Goal: Task Accomplishment & Management: Manage account settings

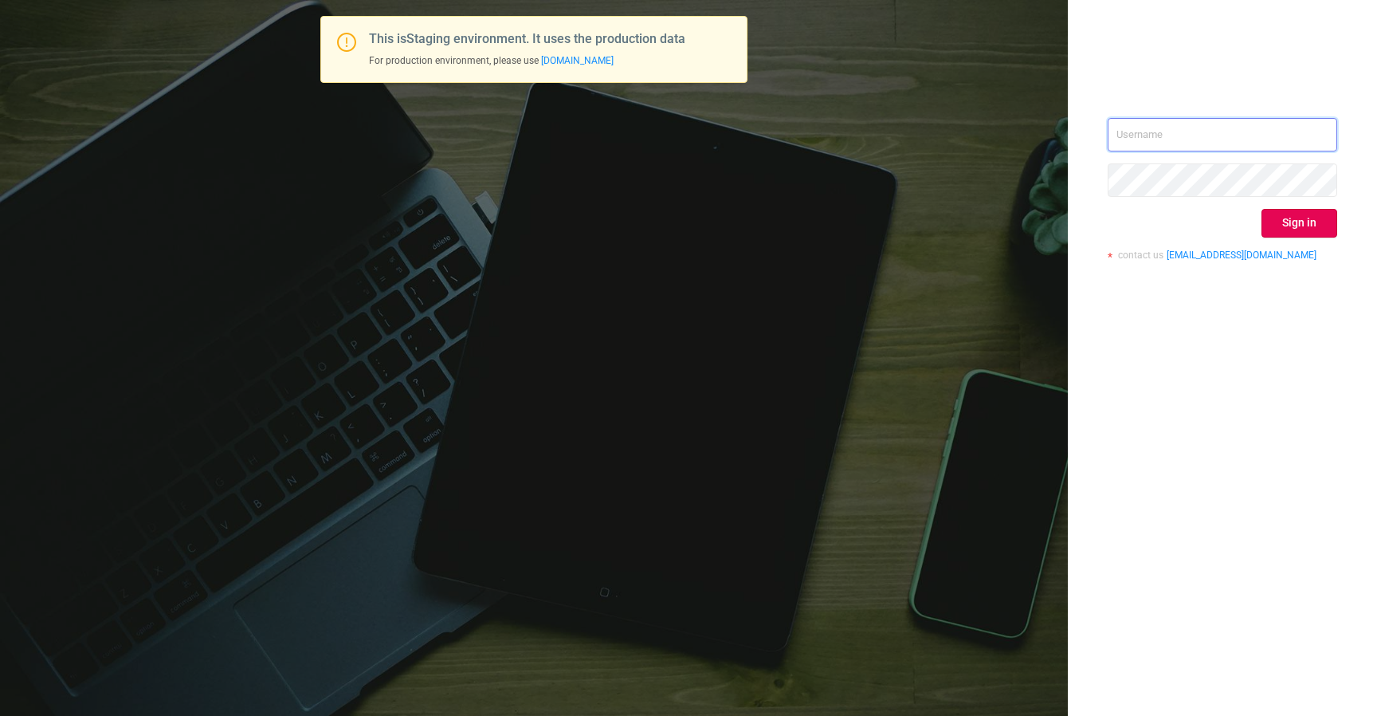
type input "izdrnja@mediaocean.com"
click at [1309, 237] on div "izdrnja@mediaocean.com Sign in contact us info@protected.media" at bounding box center [1223, 195] width 230 height 155
click at [1309, 226] on button "Sign in" at bounding box center [1300, 223] width 76 height 29
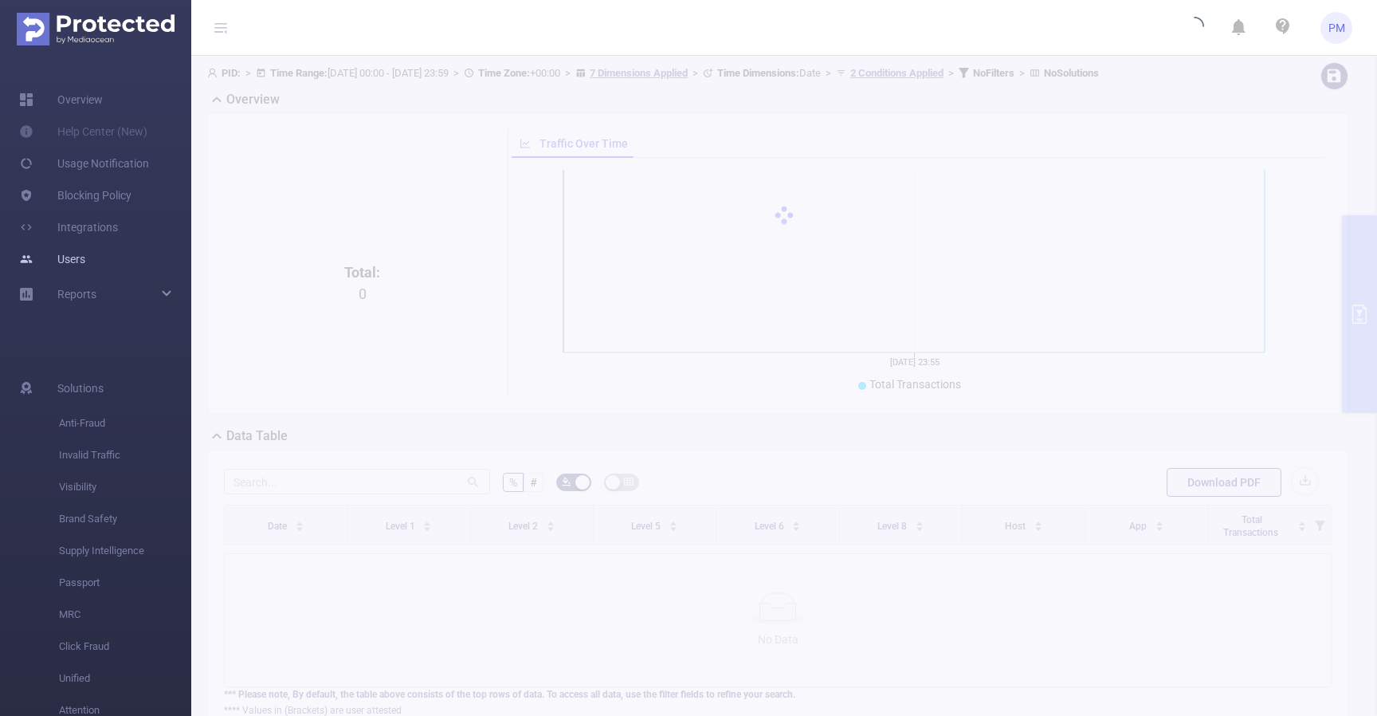
click at [82, 256] on link "Users" at bounding box center [52, 259] width 66 height 32
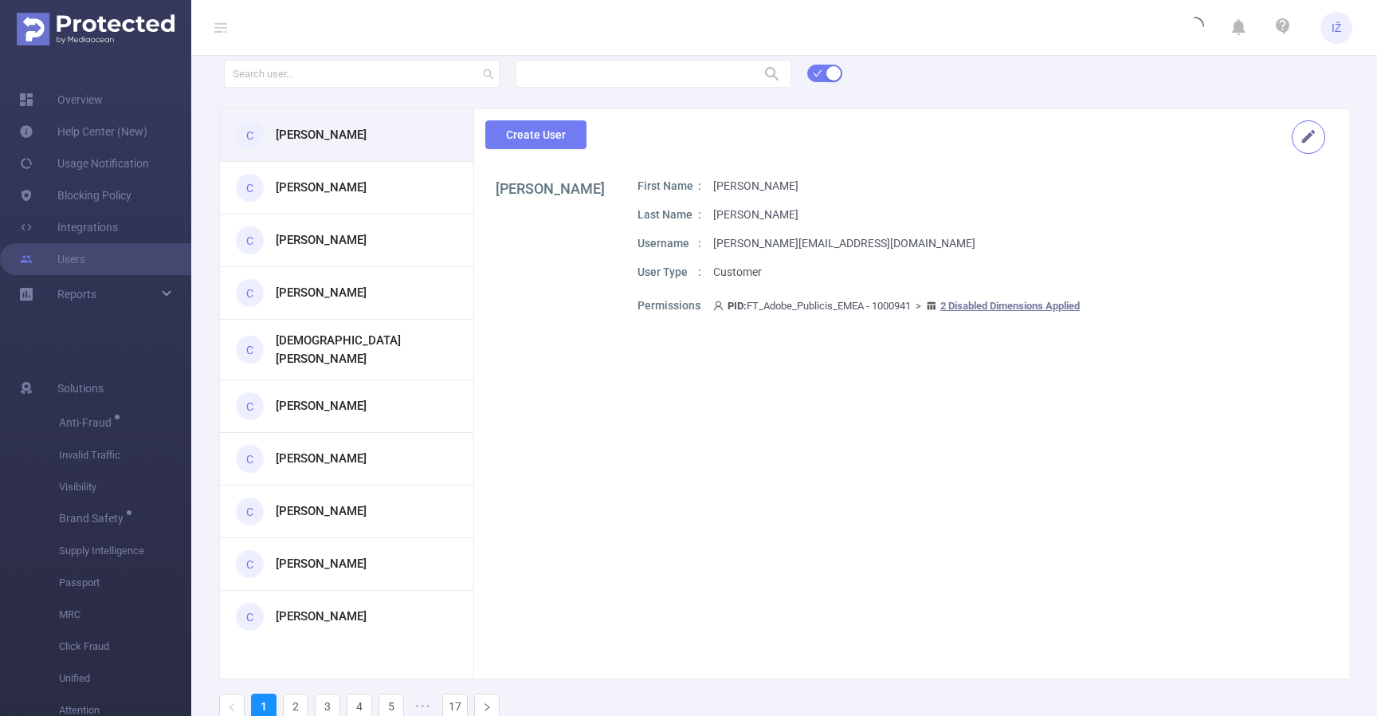
click at [1302, 130] on button "button" at bounding box center [1308, 136] width 33 height 33
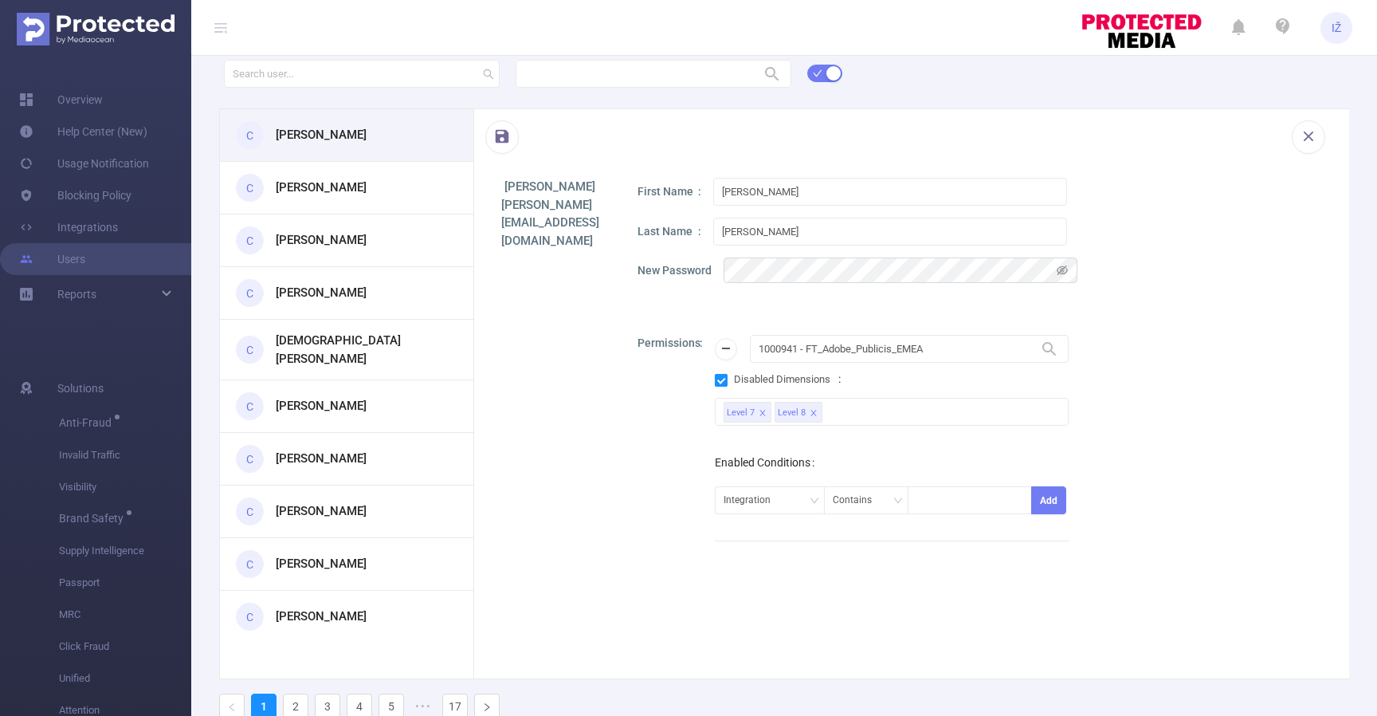
click at [728, 383] on span "Disabled Dimensions" at bounding box center [782, 379] width 109 height 12
click at [728, 383] on input "Disabled Dimensions" at bounding box center [721, 380] width 13 height 13
click at [714, 385] on div "Permissions 1000941 - FT_Adobe_Publicis_EMEA 1000941 - FT_Adobe_Publicis_EMEA D…" at bounding box center [980, 572] width 684 height 475
click at [726, 377] on input "Disabled Dimensions" at bounding box center [721, 380] width 13 height 13
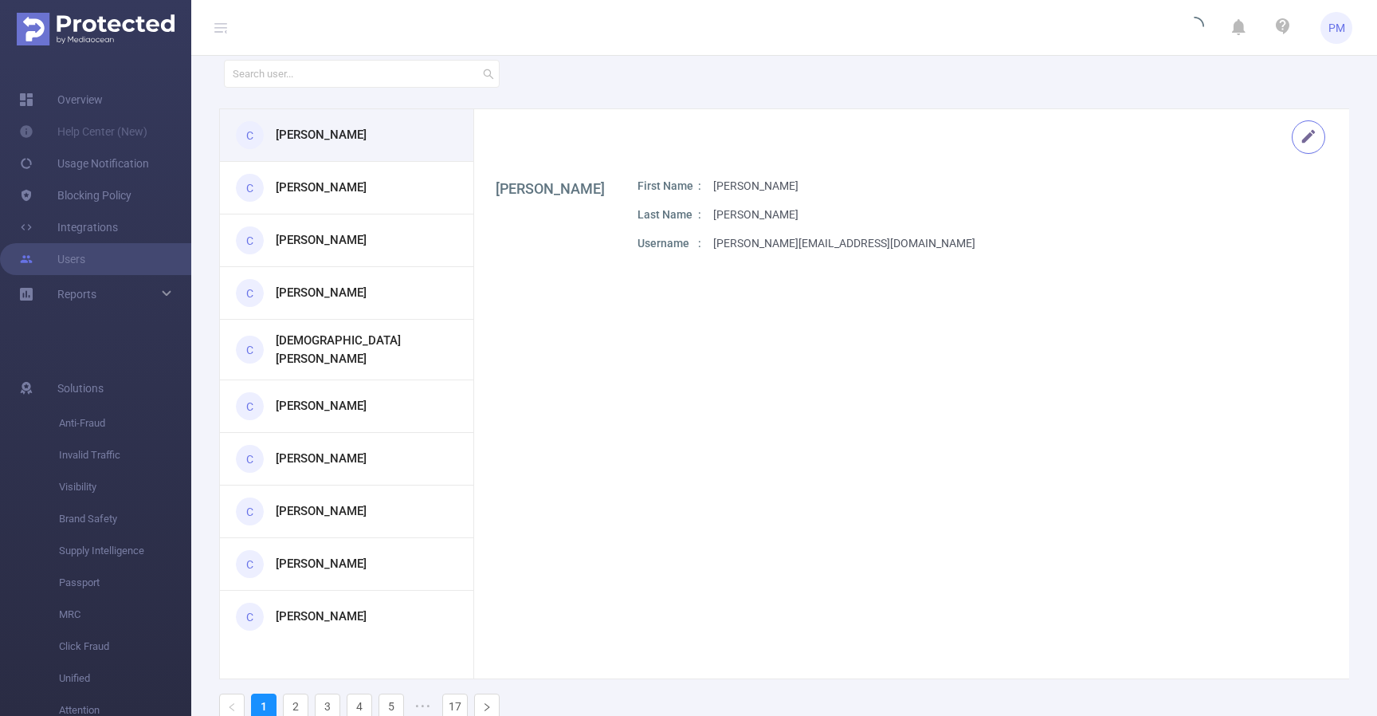
click at [1303, 143] on button "button" at bounding box center [1308, 136] width 33 height 33
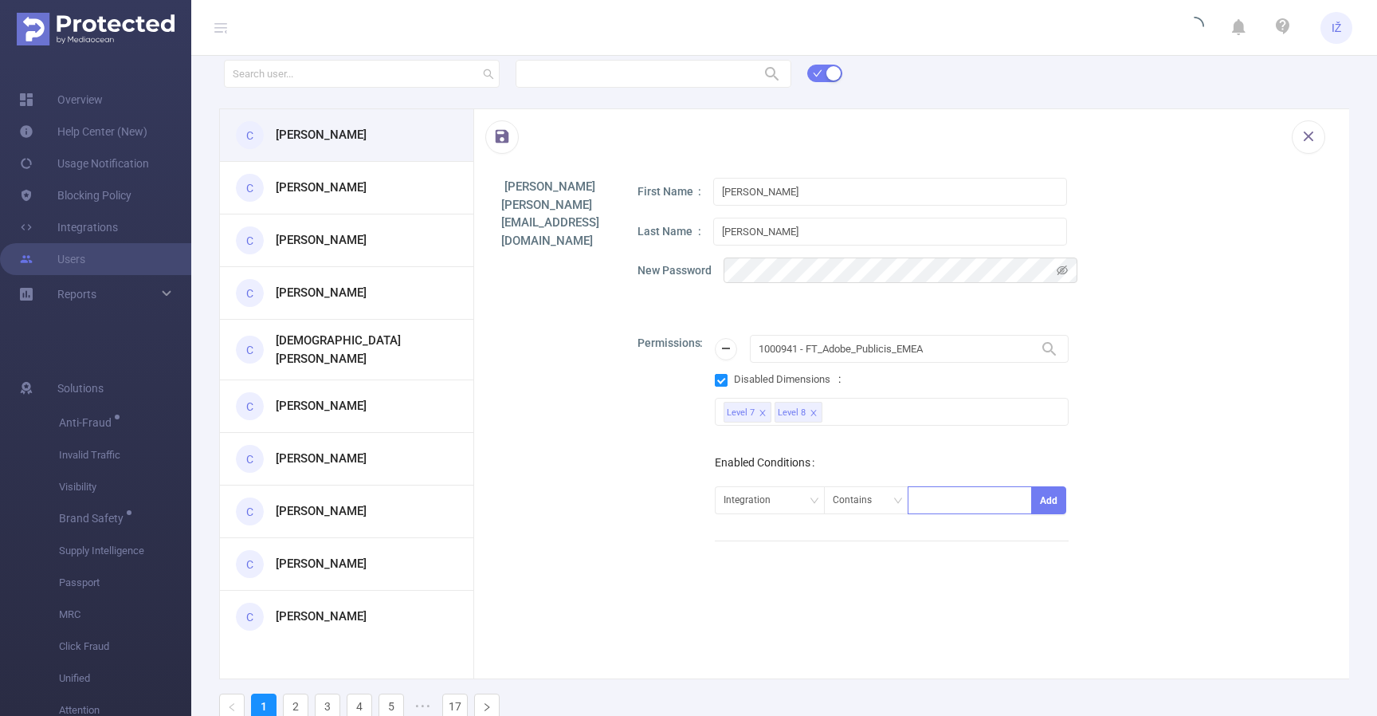
click at [941, 493] on div at bounding box center [970, 500] width 106 height 26
type input "wefwf"
click at [979, 499] on div at bounding box center [970, 500] width 106 height 26
type input "sdfsf"
